Goal: Information Seeking & Learning: Learn about a topic

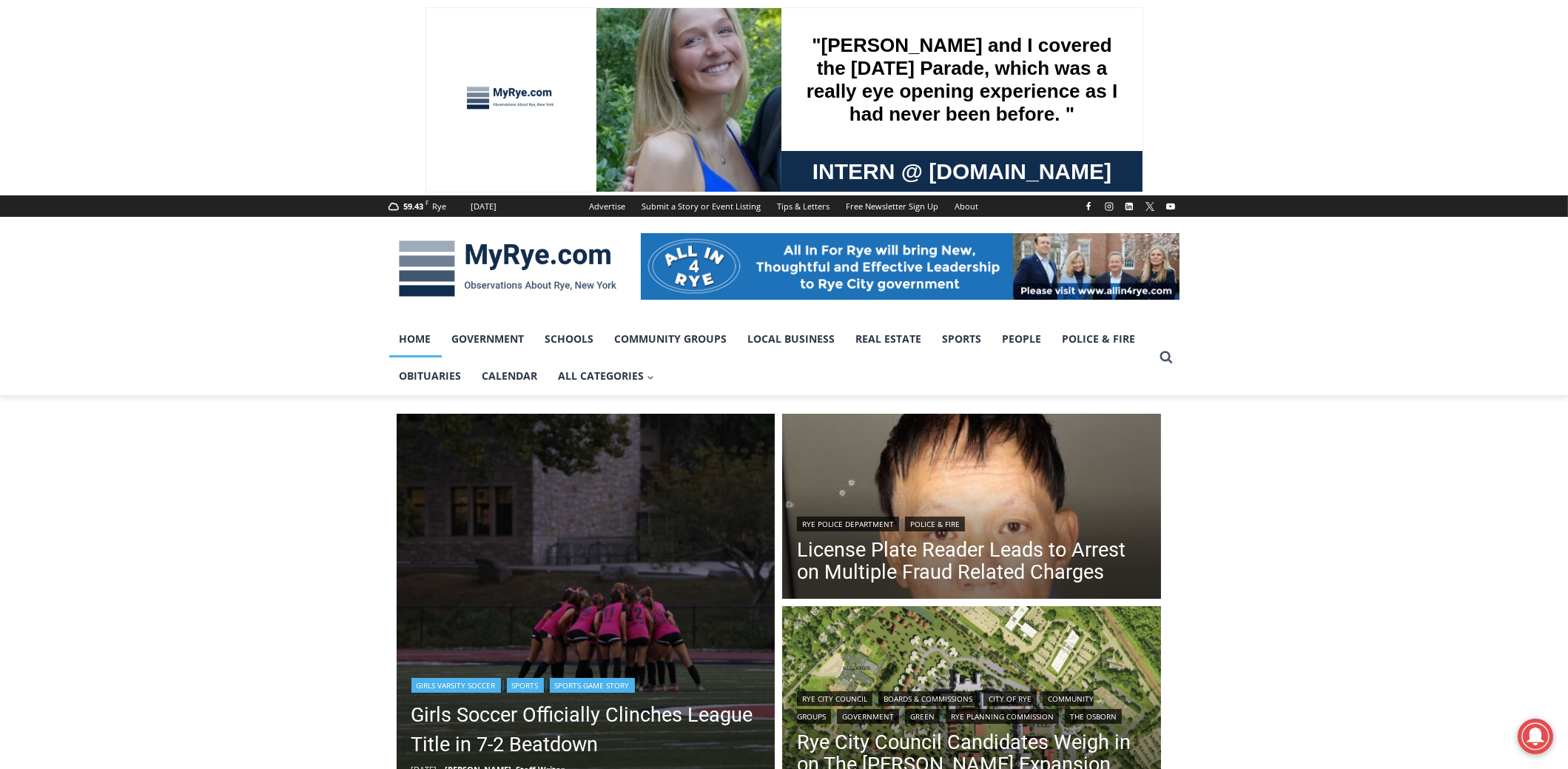
click at [635, 688] on link "Sports Game Story" at bounding box center [592, 686] width 85 height 15
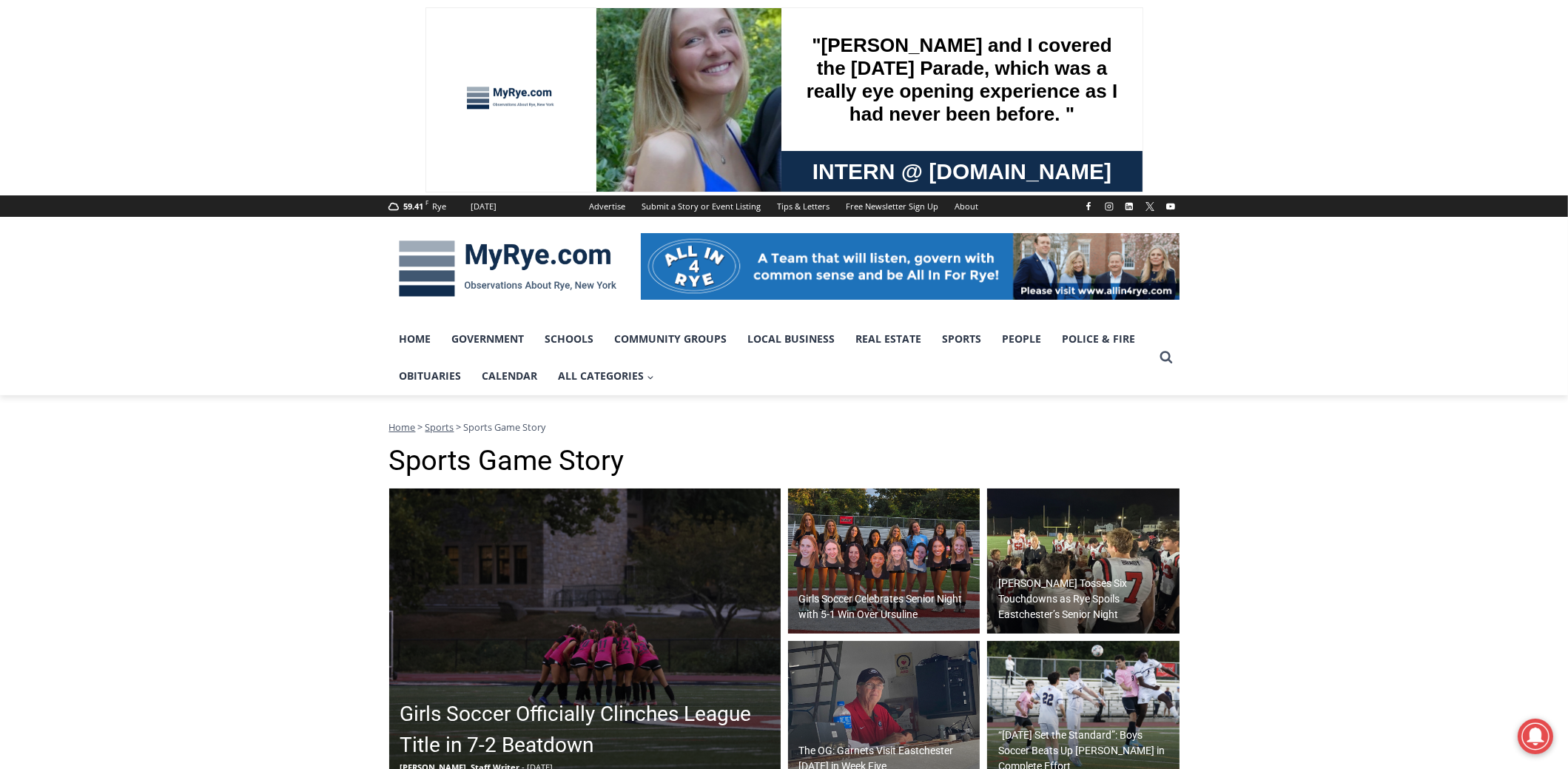
click at [653, 626] on img at bounding box center [585, 636] width 391 height 296
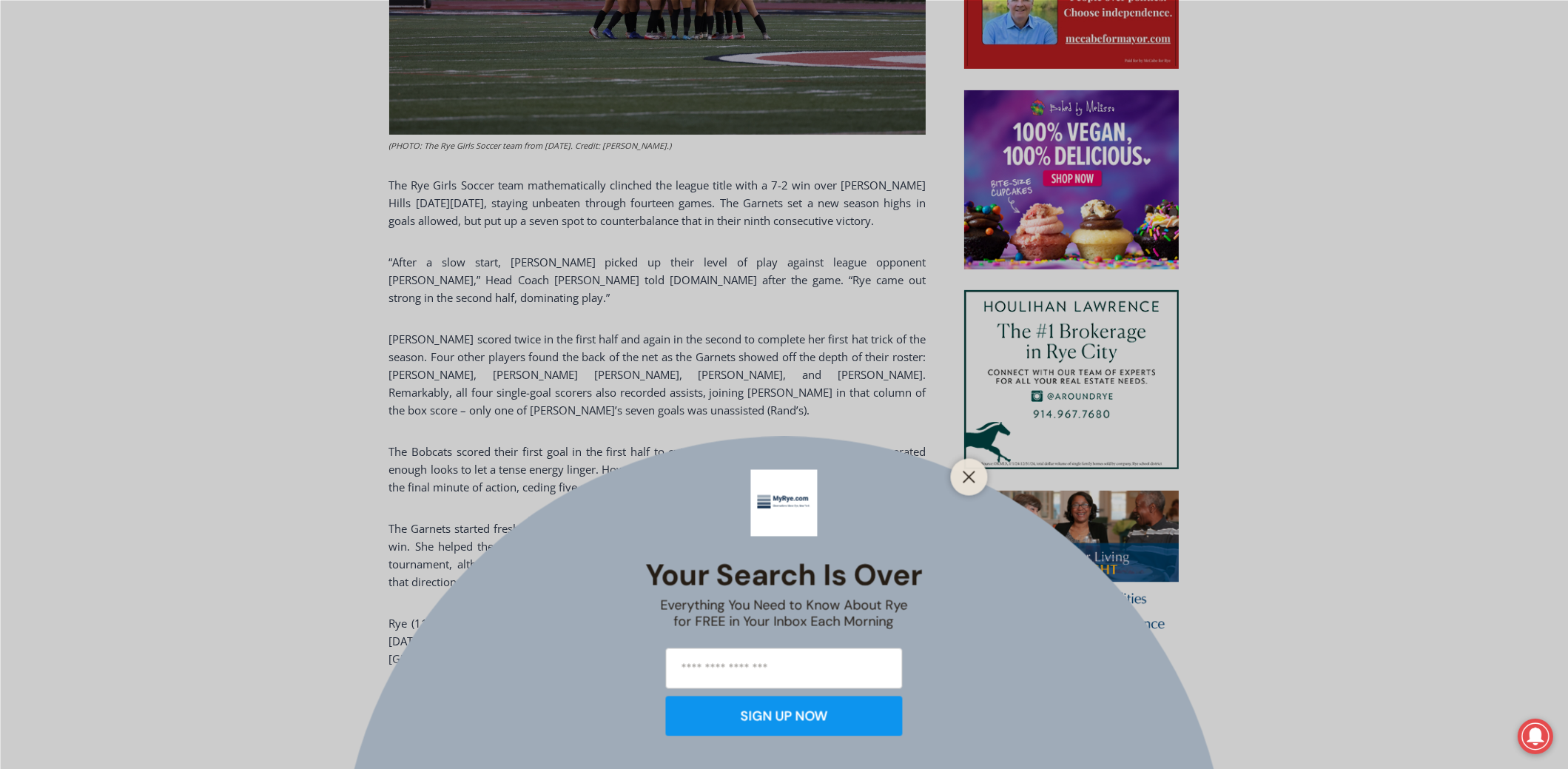
scroll to position [888, 0]
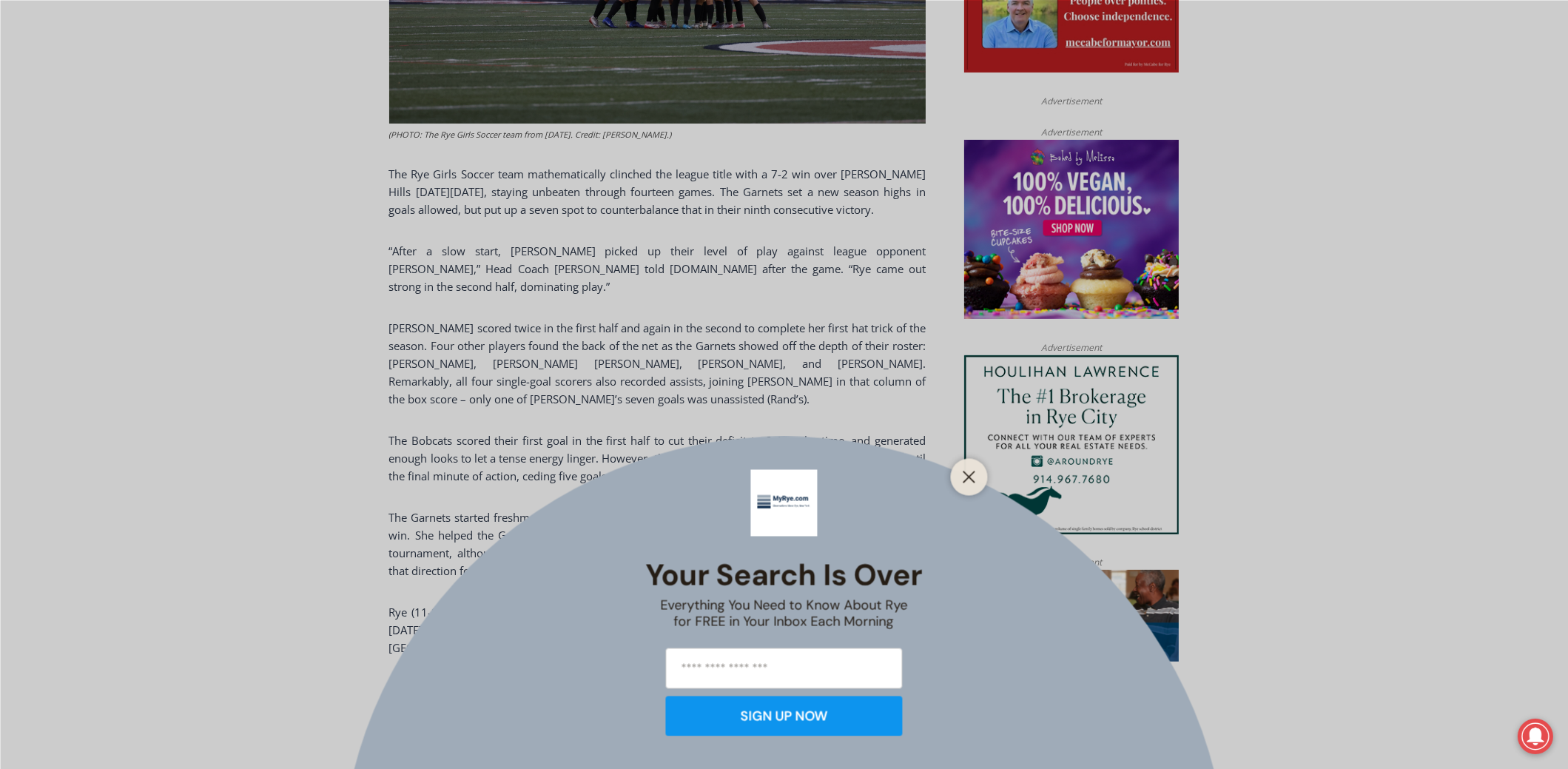
click at [984, 475] on div at bounding box center [969, 476] width 37 height 37
click at [958, 473] on div at bounding box center [969, 476] width 37 height 37
click at [970, 476] on icon "Close" at bounding box center [970, 477] width 13 height 14
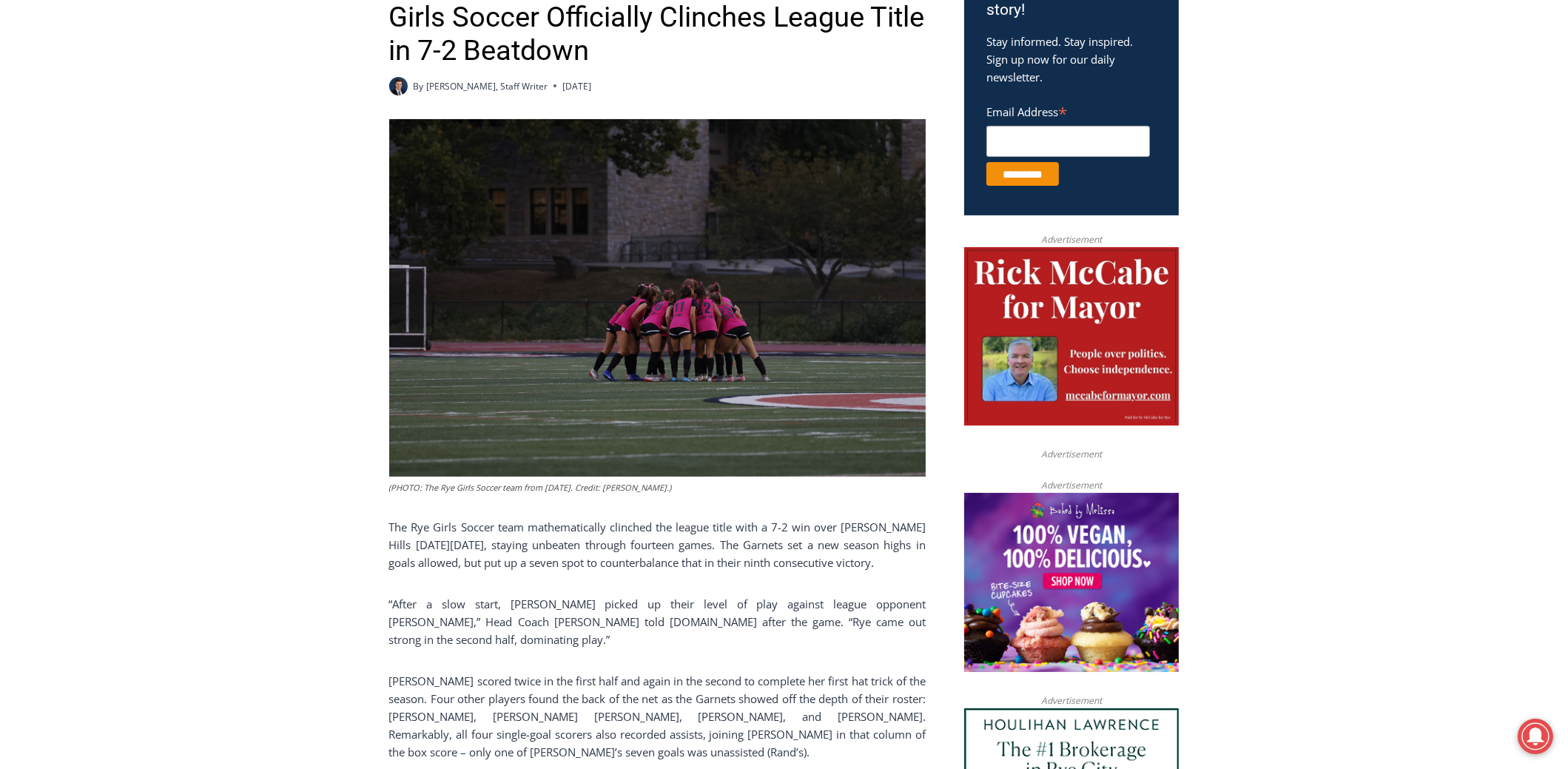
scroll to position [814, 0]
